Goal: Find specific page/section: Find specific page/section

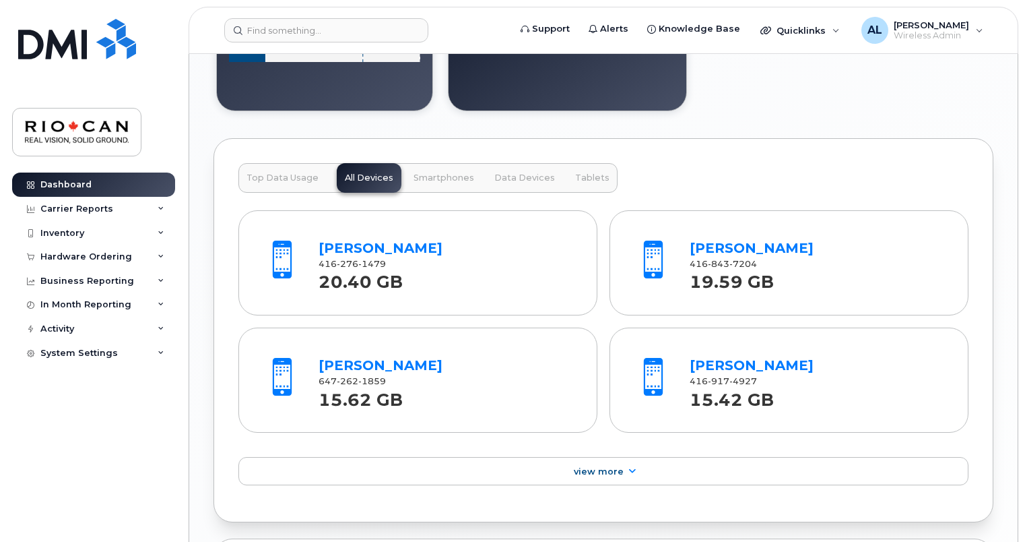
scroll to position [1429, 0]
click at [290, 172] on span "Top Data Usage" at bounding box center [283, 177] width 72 height 11
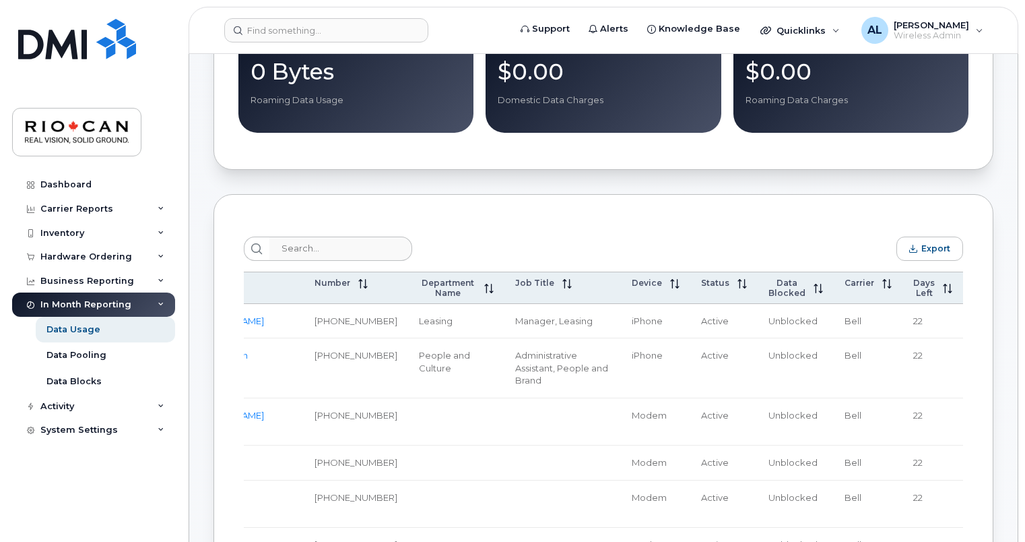
scroll to position [0, 92]
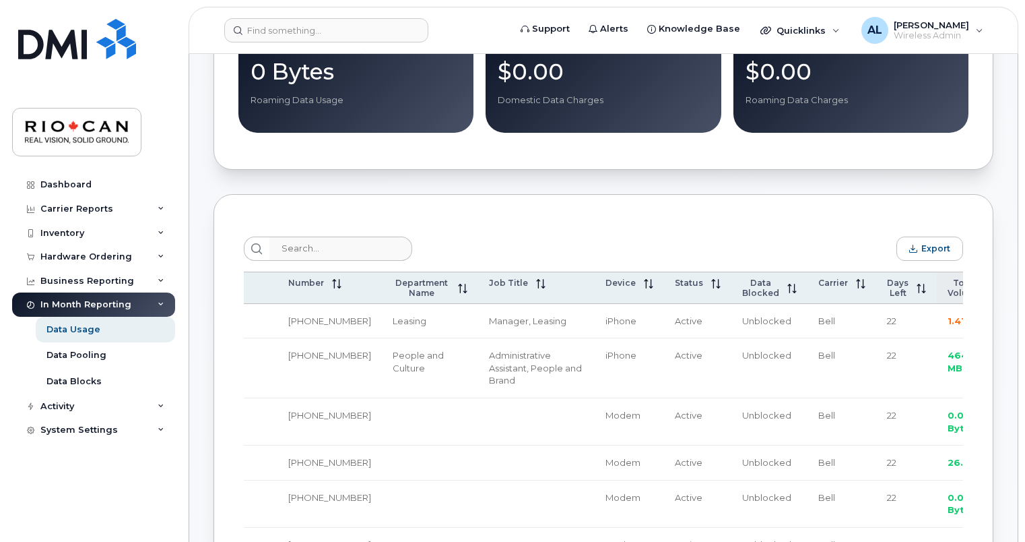
click at [989, 287] on icon at bounding box center [993, 288] width 9 height 9
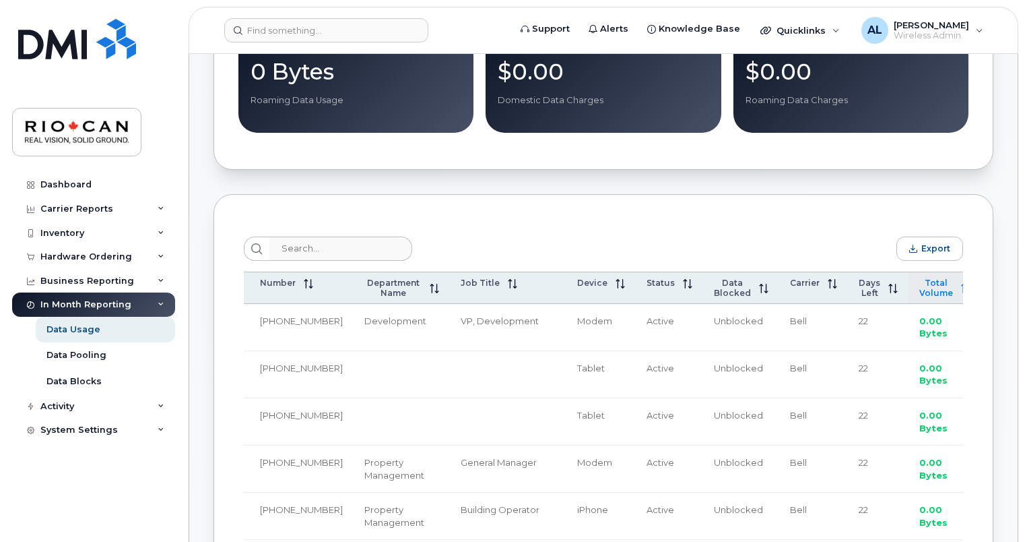
click at [961, 287] on icon at bounding box center [965, 288] width 9 height 9
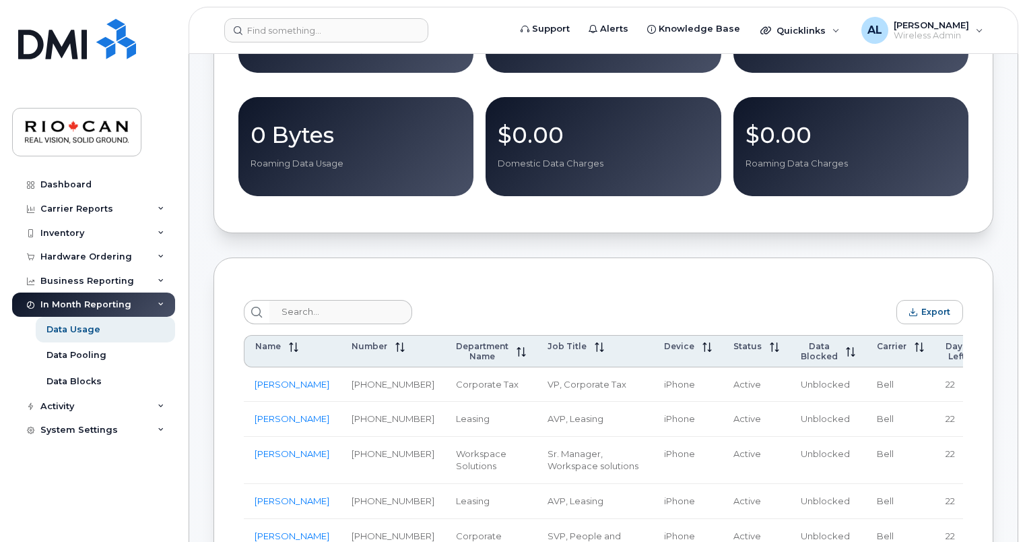
scroll to position [377, 0]
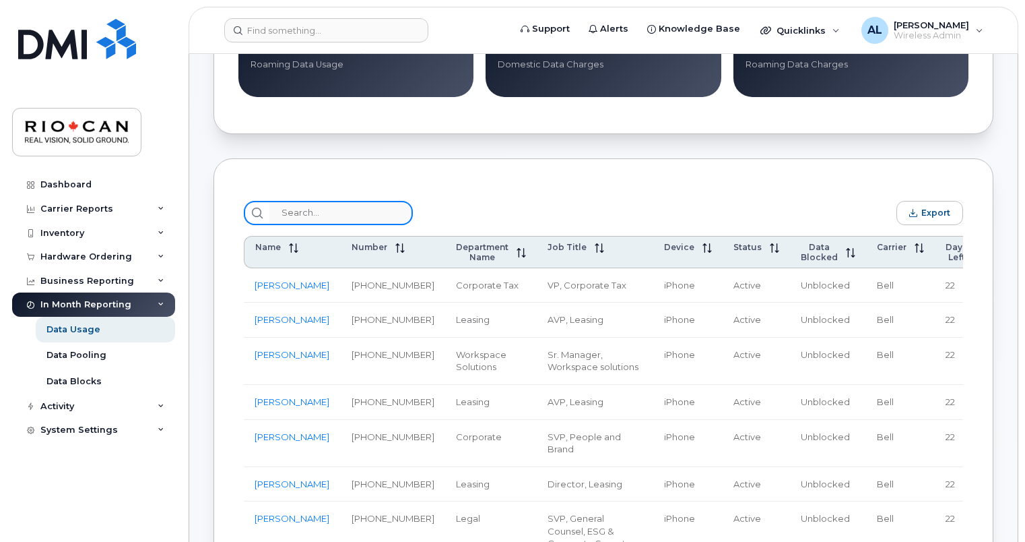
click at [350, 207] on input "search" at bounding box center [340, 213] width 143 height 24
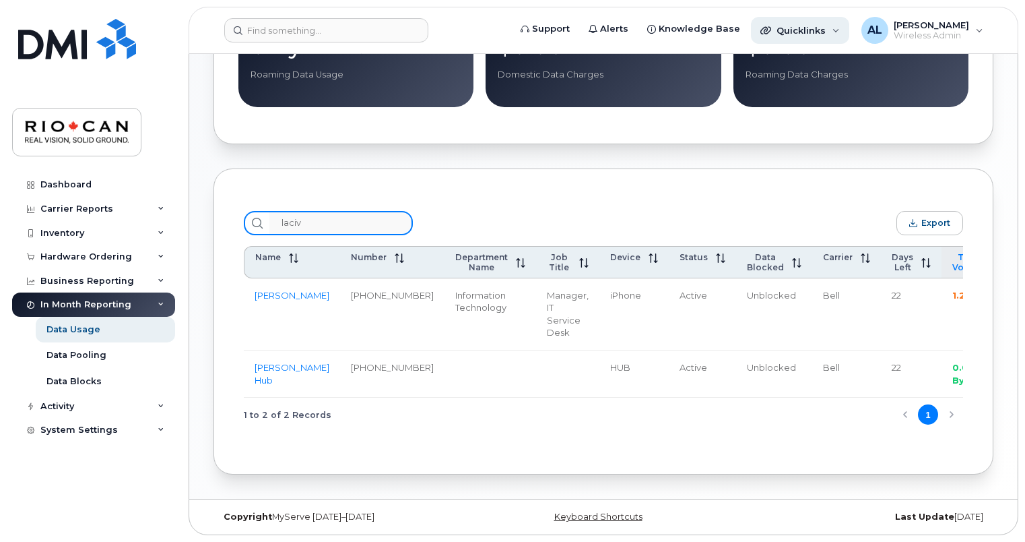
type input "laciv"
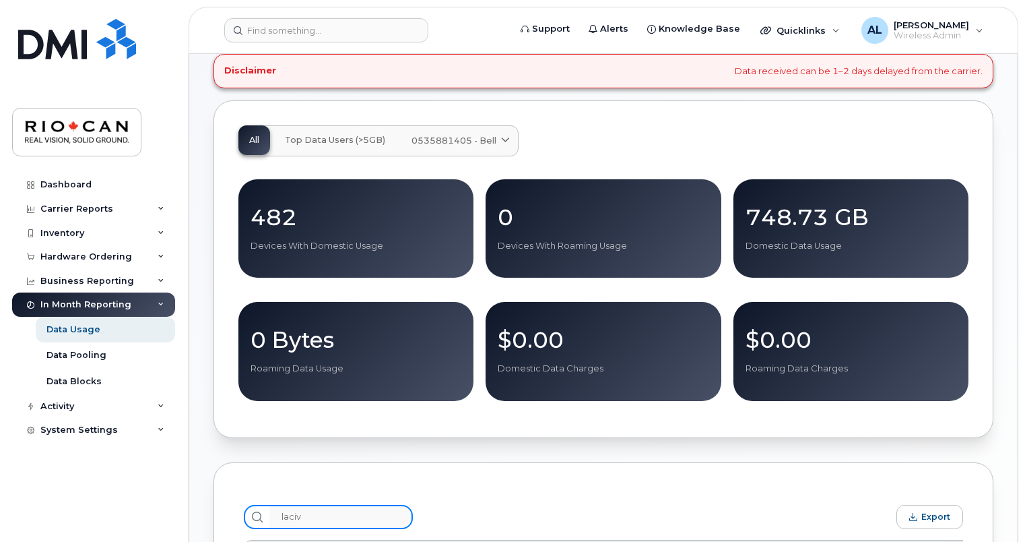
scroll to position [0, 0]
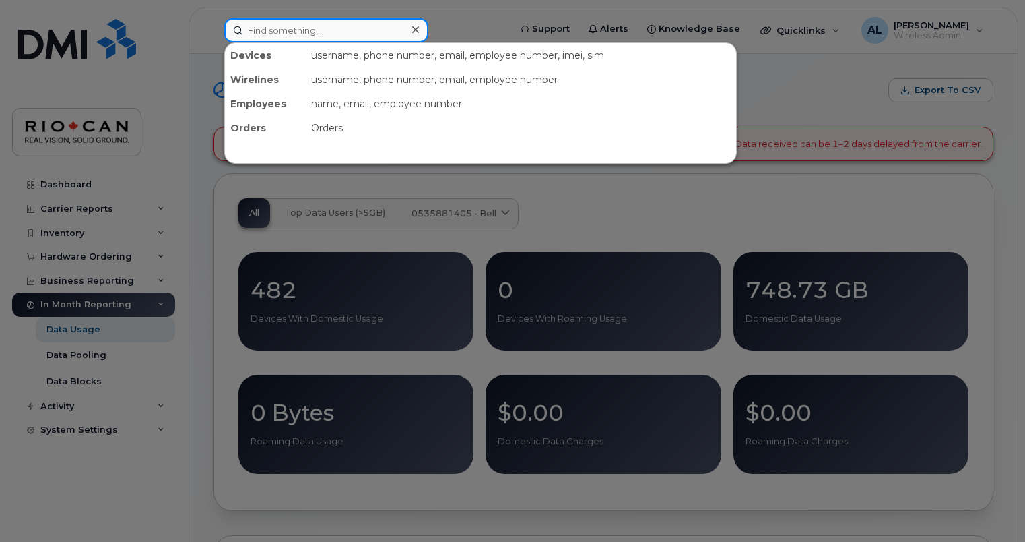
click at [298, 26] on input at bounding box center [326, 30] width 204 height 24
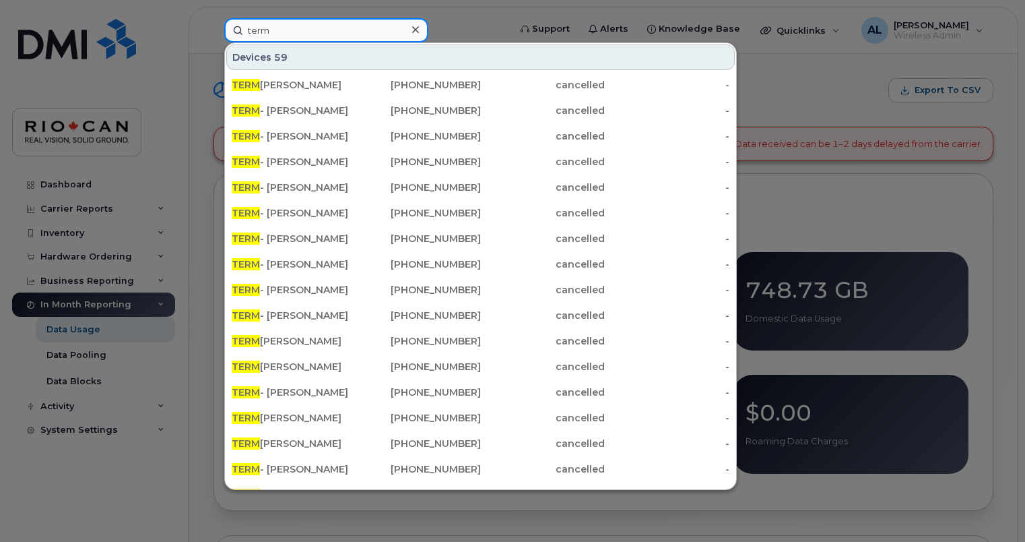
type input "term"
click at [808, 88] on div at bounding box center [512, 271] width 1025 height 542
